Goal: Task Accomplishment & Management: Use online tool/utility

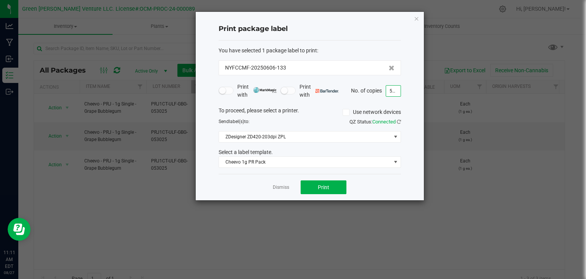
click at [392, 92] on input "500" at bounding box center [393, 91] width 15 height 11
type input "400"
click at [337, 190] on button "Print" at bounding box center [324, 187] width 46 height 14
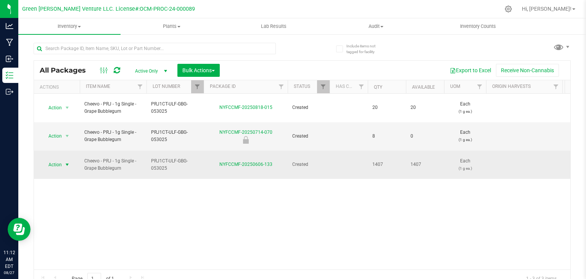
click at [63, 159] on span "select" at bounding box center [68, 164] width 10 height 11
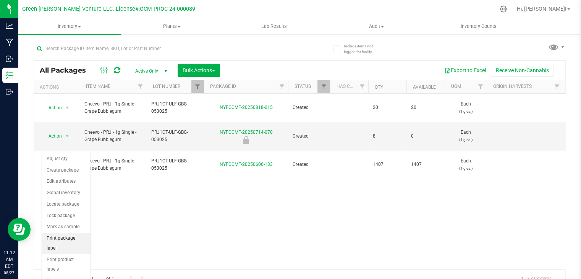
click at [69, 241] on li "Print package label" at bounding box center [66, 243] width 48 height 21
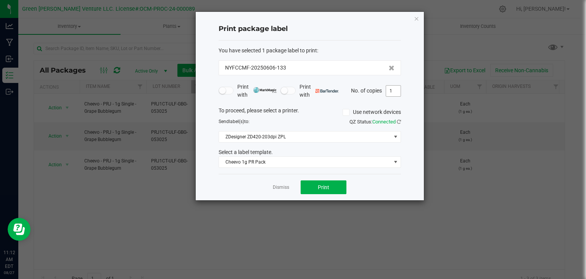
click at [399, 89] on input "1" at bounding box center [393, 91] width 15 height 11
type input "400"
click at [330, 188] on button "Print" at bounding box center [324, 187] width 46 height 14
